Goal: Transaction & Acquisition: Register for event/course

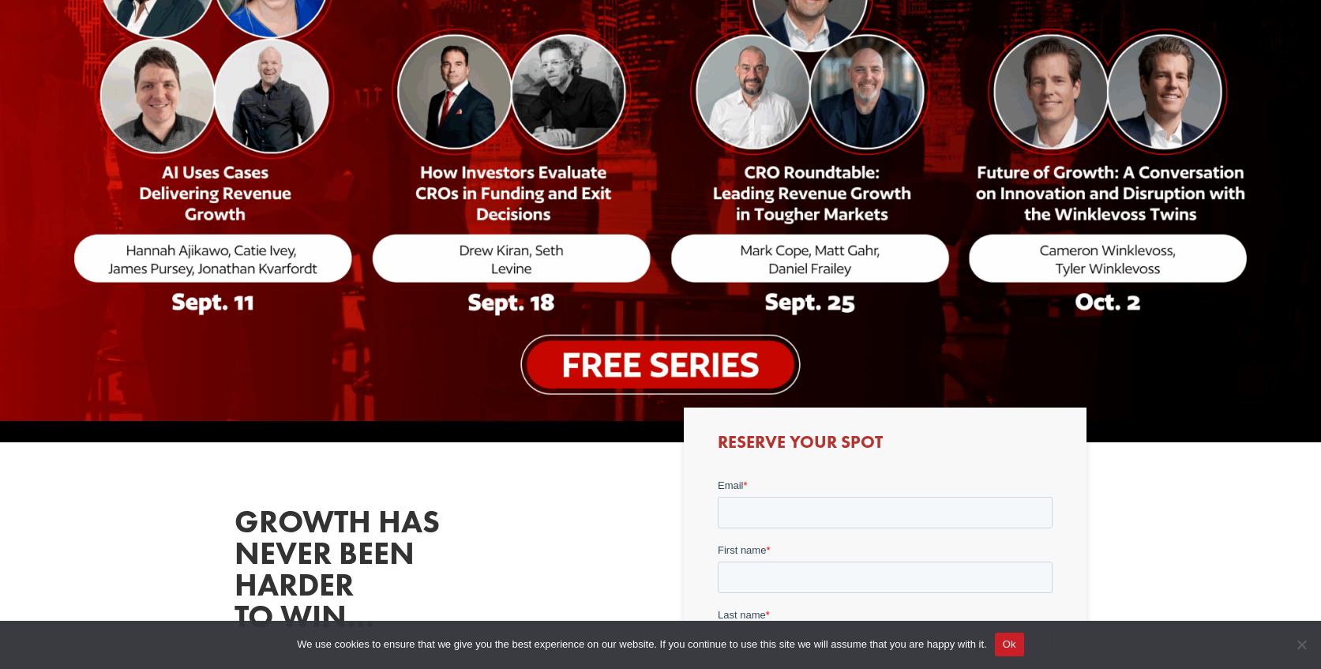
scroll to position [384, 0]
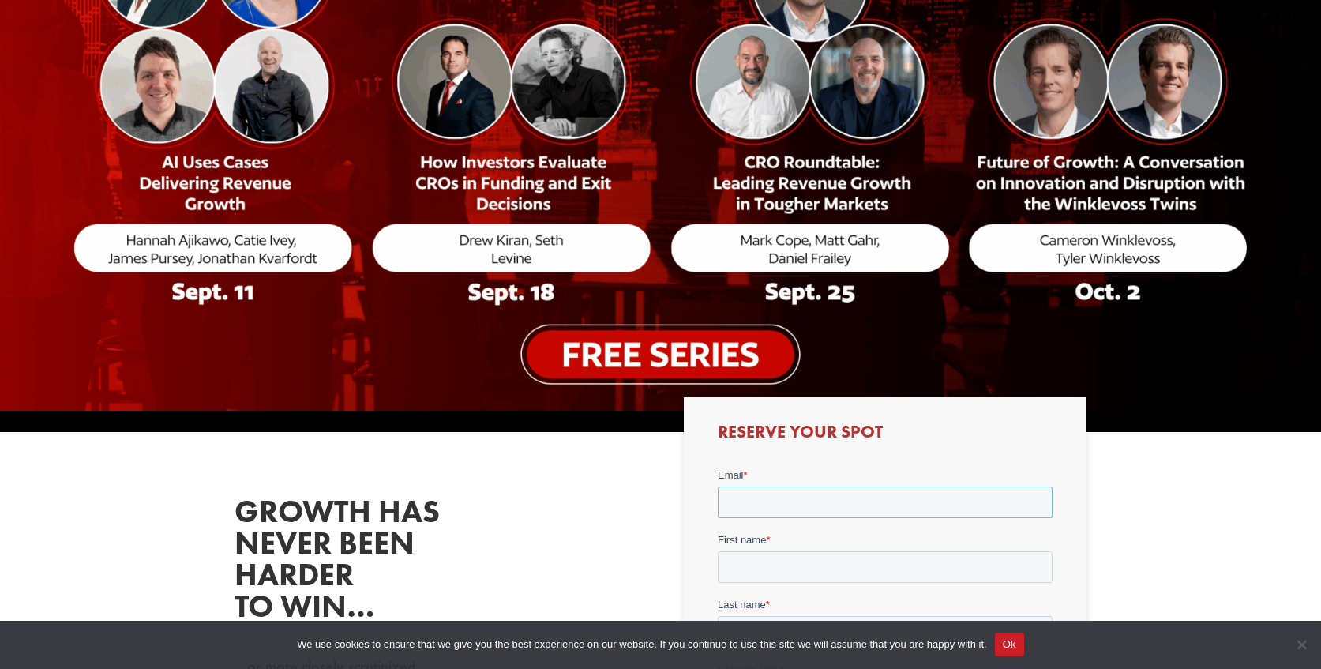
click at [835, 492] on input "Email *" at bounding box center [885, 502] width 335 height 32
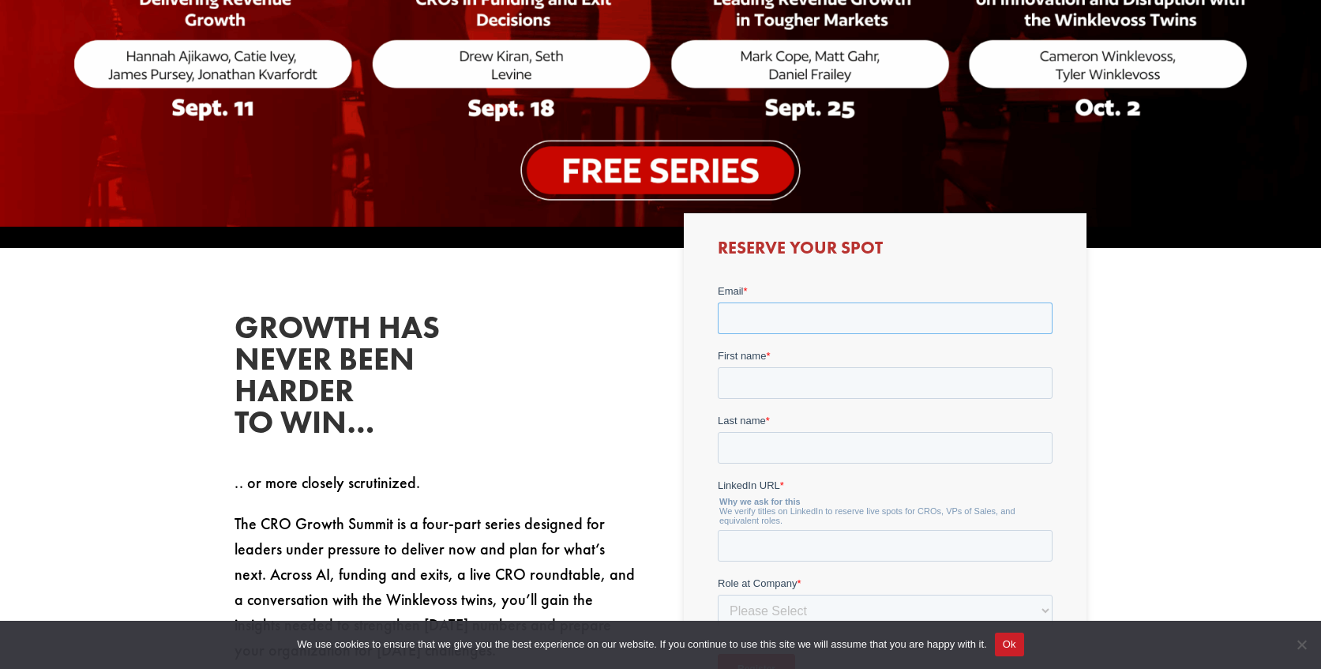
scroll to position [609, 0]
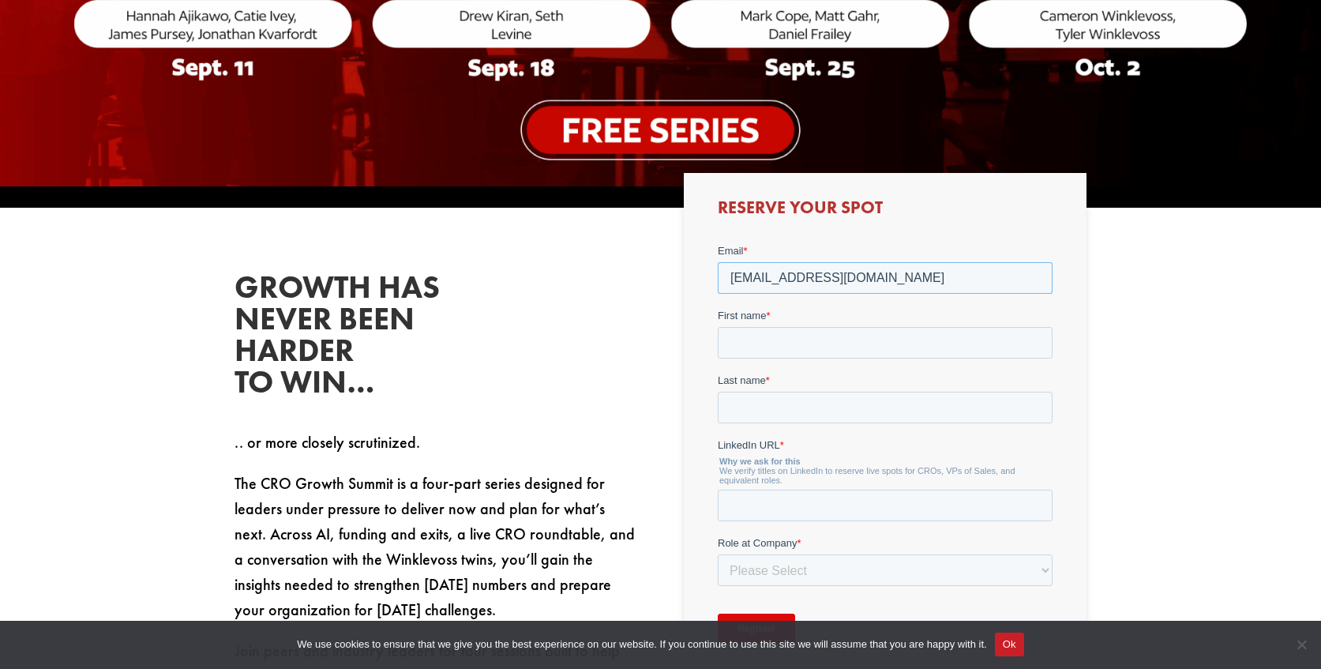
type input "[EMAIL_ADDRESS][DOMAIN_NAME]"
type input "[PERSON_NAME]"
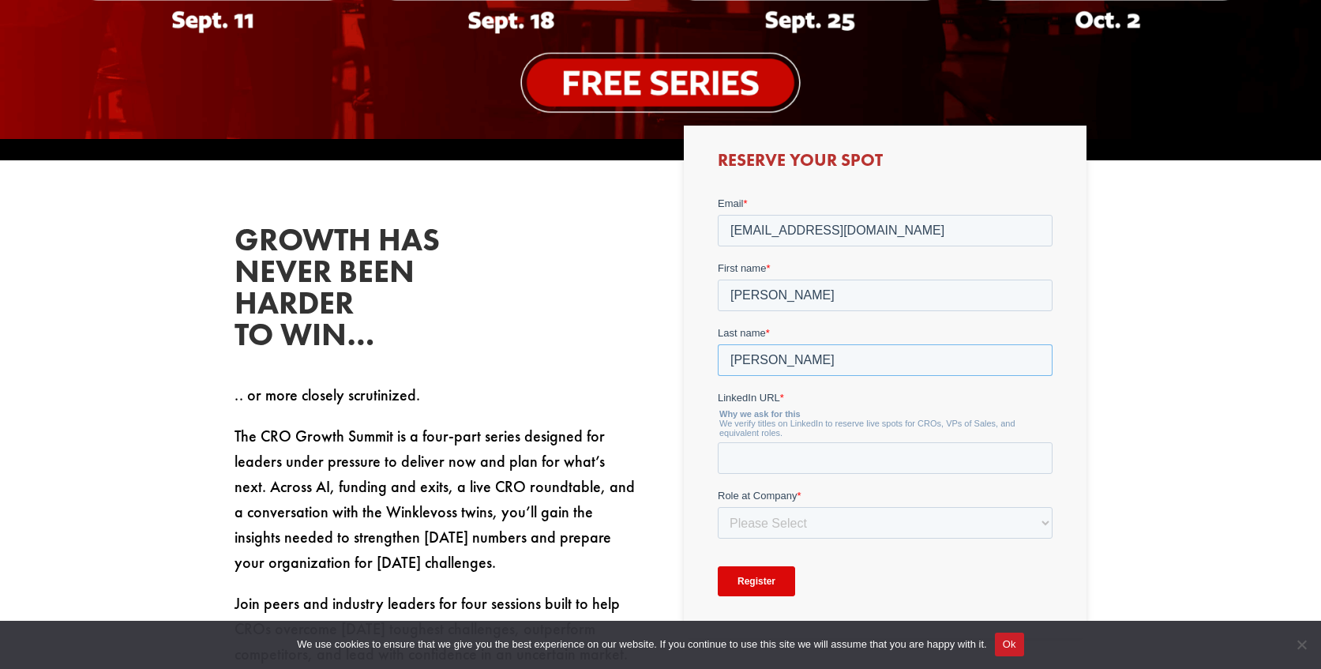
type input "[PERSON_NAME]"
click at [801, 463] on input "LinkedIn URL *" at bounding box center [885, 458] width 335 height 32
type input "w"
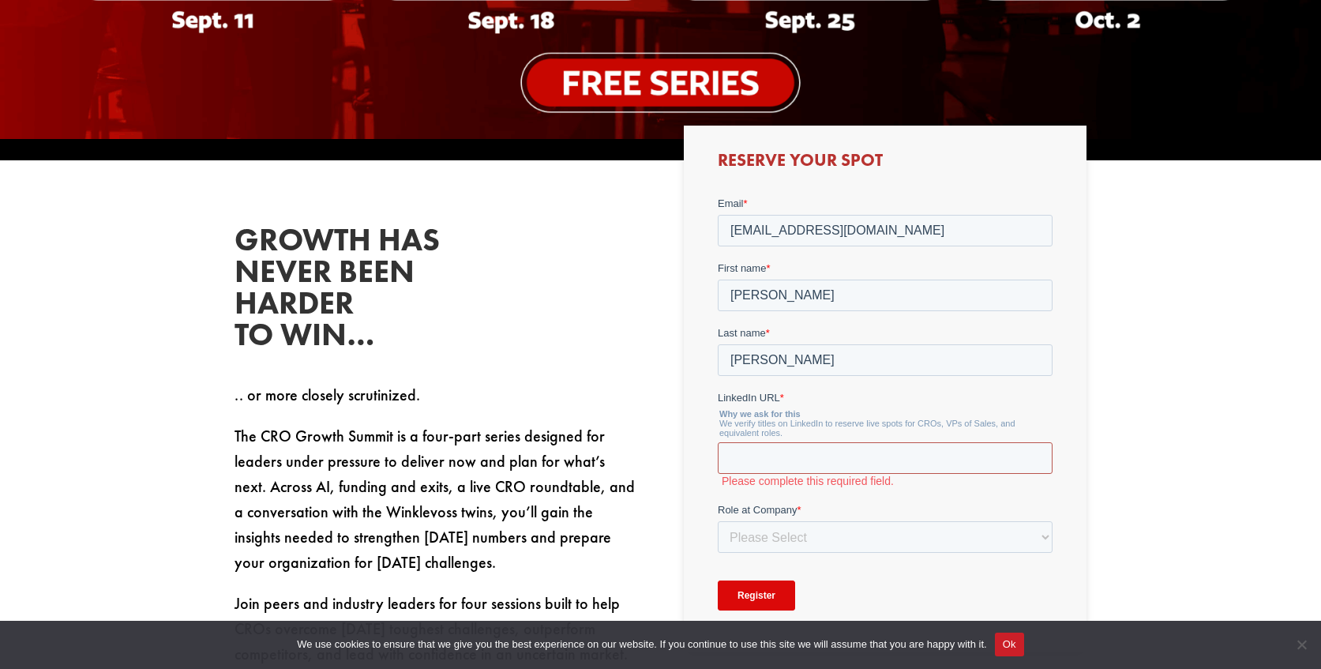
paste input "[URL][DOMAIN_NAME]"
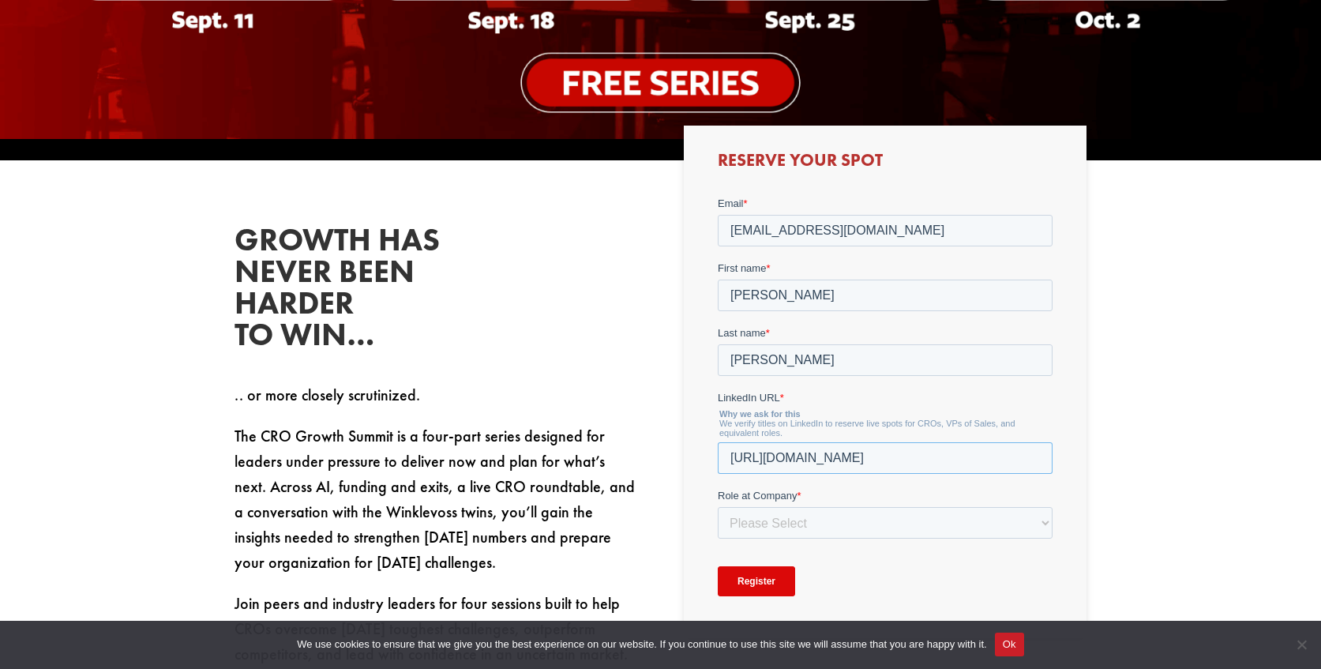
type input "[URL][DOMAIN_NAME]"
click at [851, 522] on select "Please Select C-Level (CRO, CSO, etc) Senior Leadership (VP of Sales, VP of Ena…" at bounding box center [885, 523] width 335 height 32
select select "Senior Leadership (VP of Sales, VP of Enablement, etc)"
click at [718, 507] on select "Please Select C-Level (CRO, CSO, etc) Senior Leadership (VP of Sales, VP of Ena…" at bounding box center [885, 523] width 335 height 32
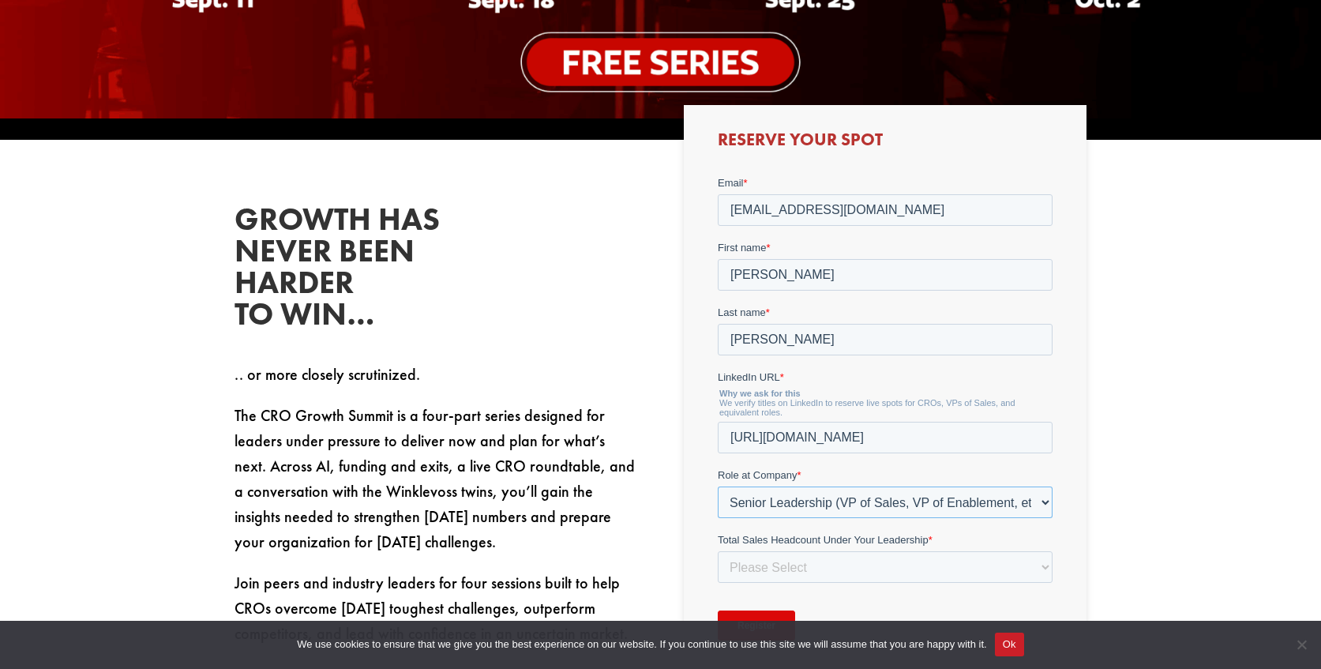
scroll to position [687, 0]
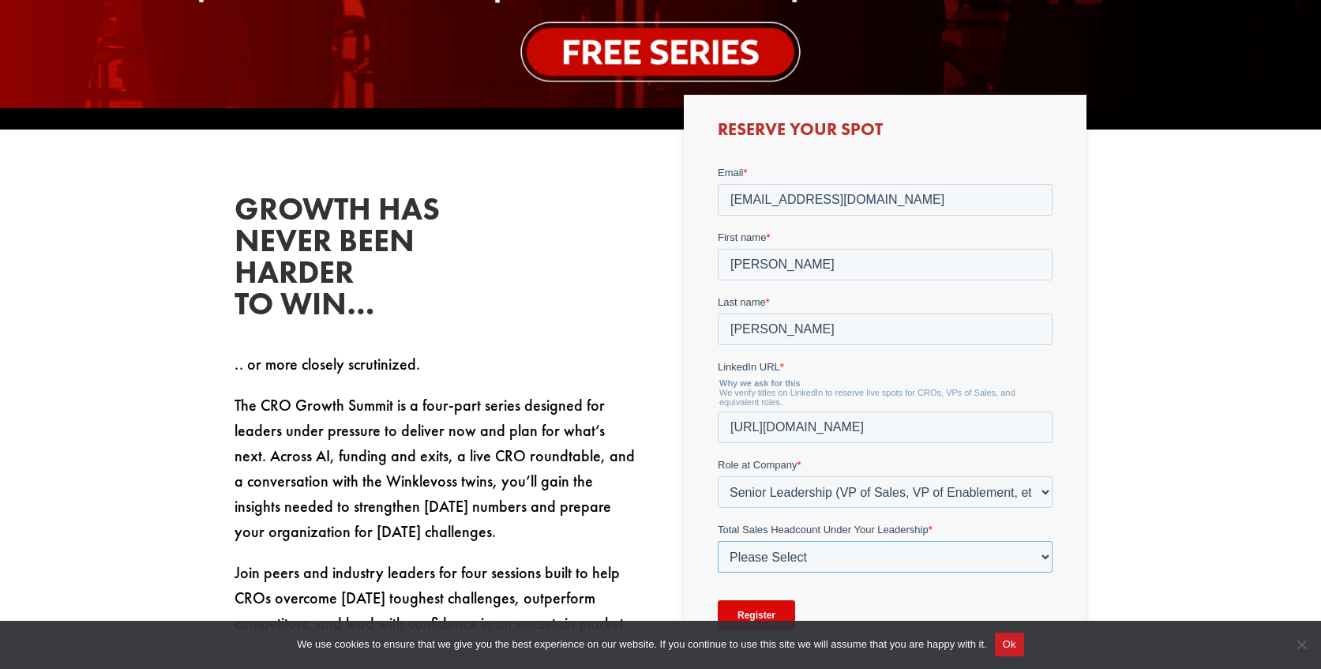
click at [909, 557] on select "Please Select Just Me 1-9 [PHONE_NUMBER] [PHONE_NUMBER]+" at bounding box center [885, 557] width 335 height 32
select select "1-9"
click at [718, 541] on select "Please Select Just Me 1-9 [PHONE_NUMBER] [PHONE_NUMBER]+" at bounding box center [885, 557] width 335 height 32
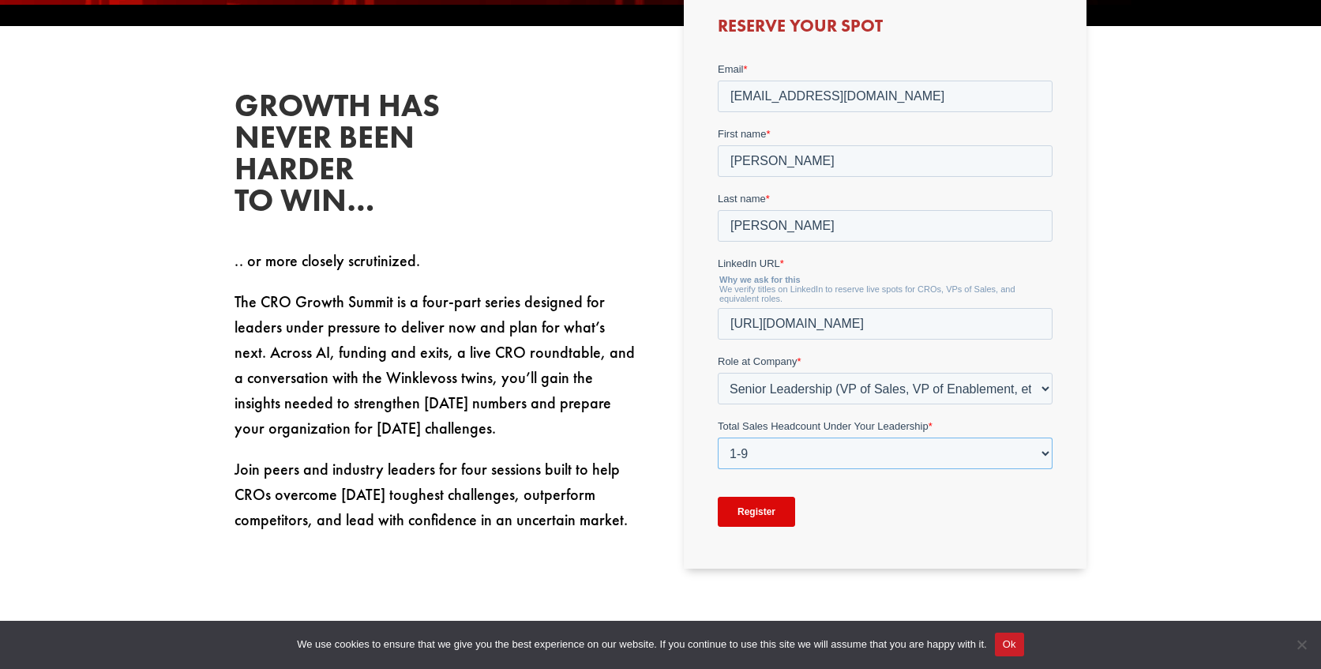
scroll to position [800, 0]
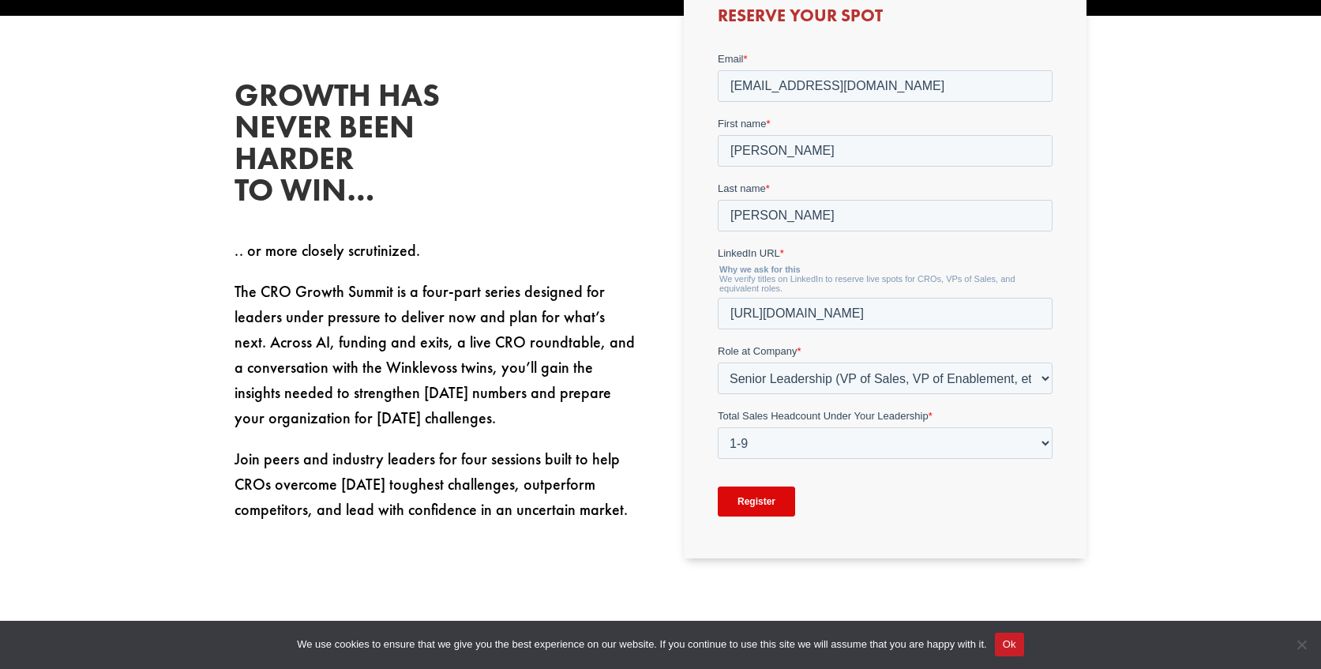
click at [765, 503] on input "Register" at bounding box center [756, 501] width 77 height 30
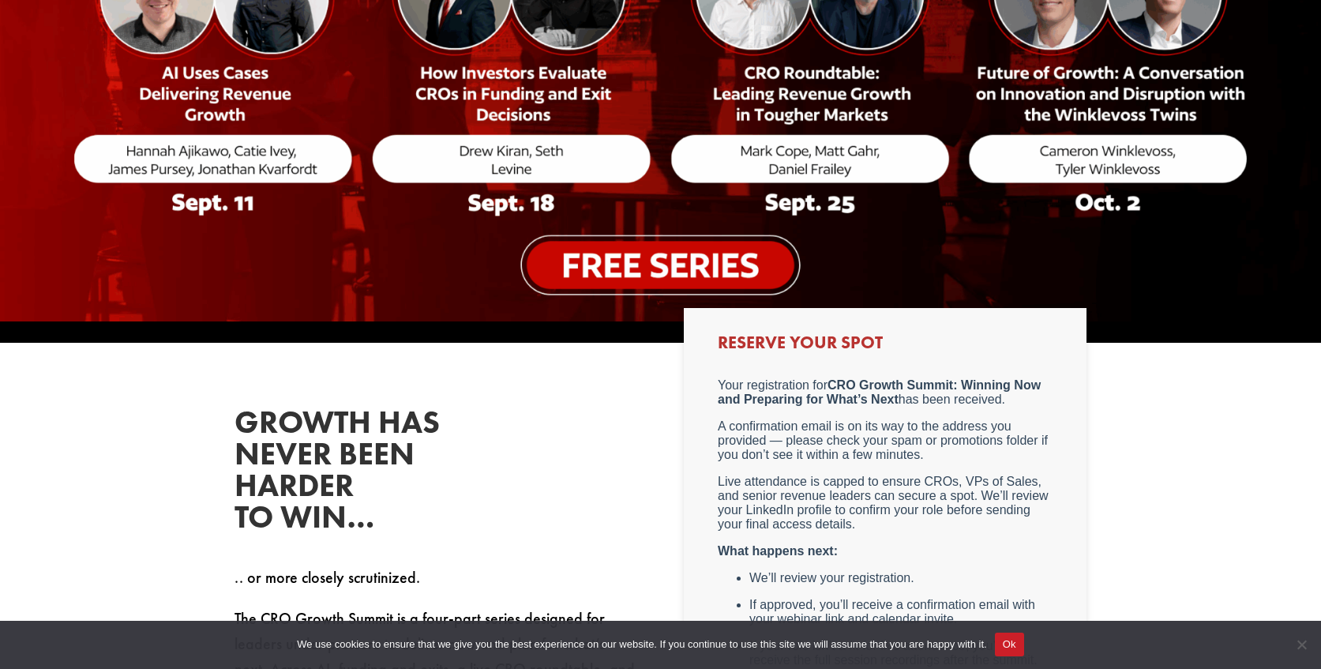
scroll to position [0, 0]
